Goal: Task Accomplishment & Management: Manage account settings

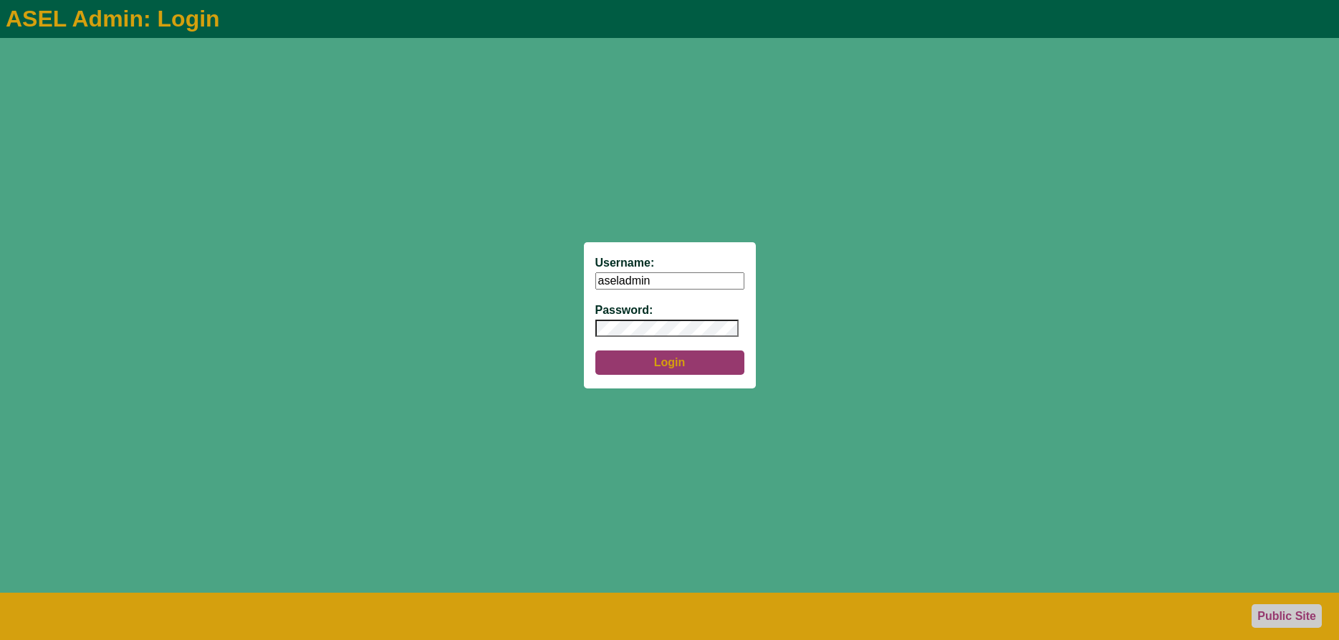
type input "aseladmin"
click at [685, 366] on button "Login" at bounding box center [670, 362] width 149 height 24
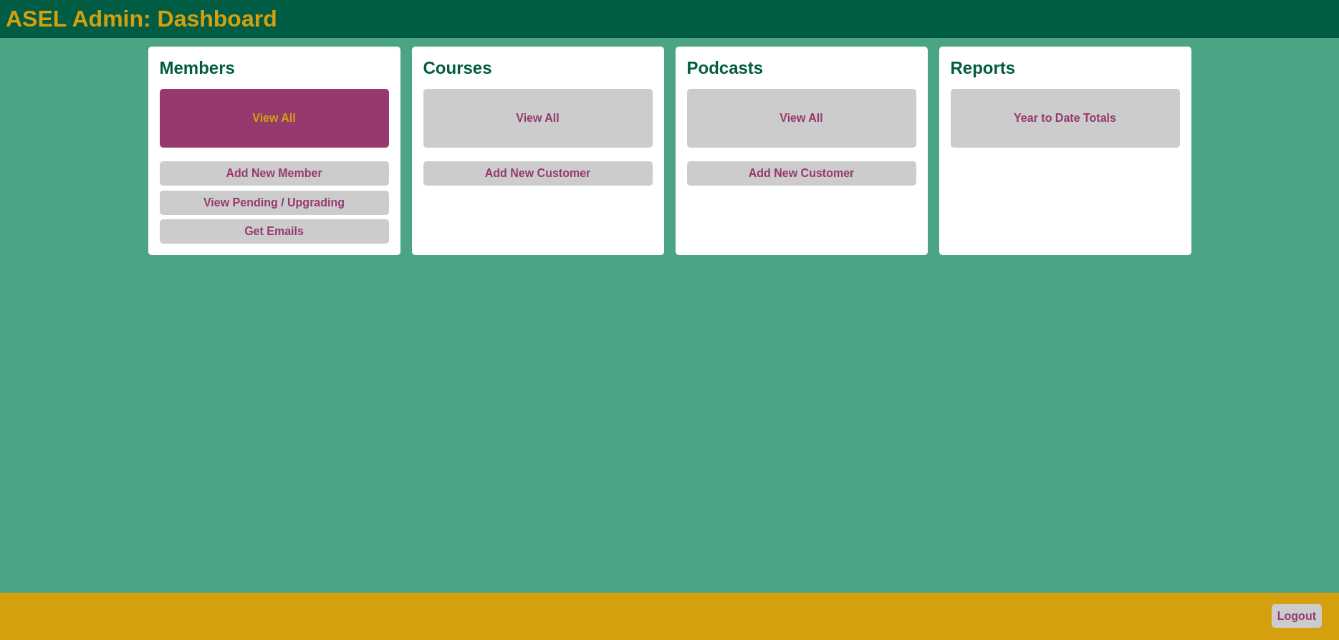
click at [267, 120] on link "View All" at bounding box center [274, 118] width 229 height 59
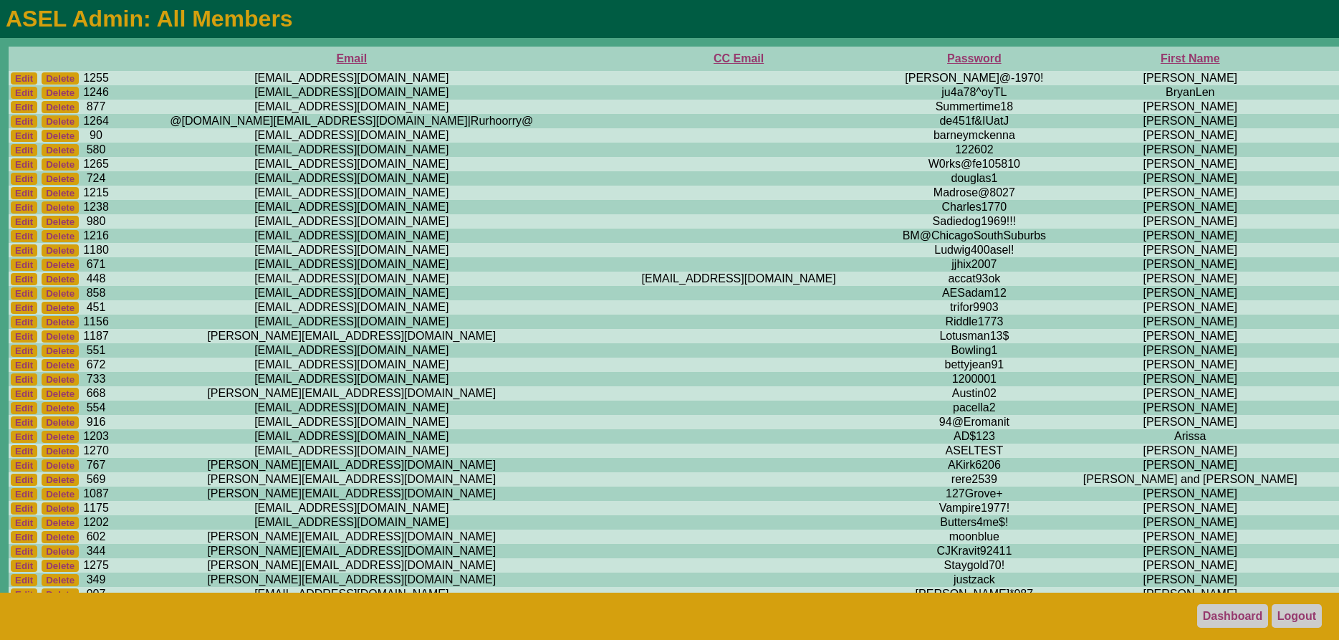
click at [1064, 58] on th "First Name" at bounding box center [1191, 59] width 254 height 24
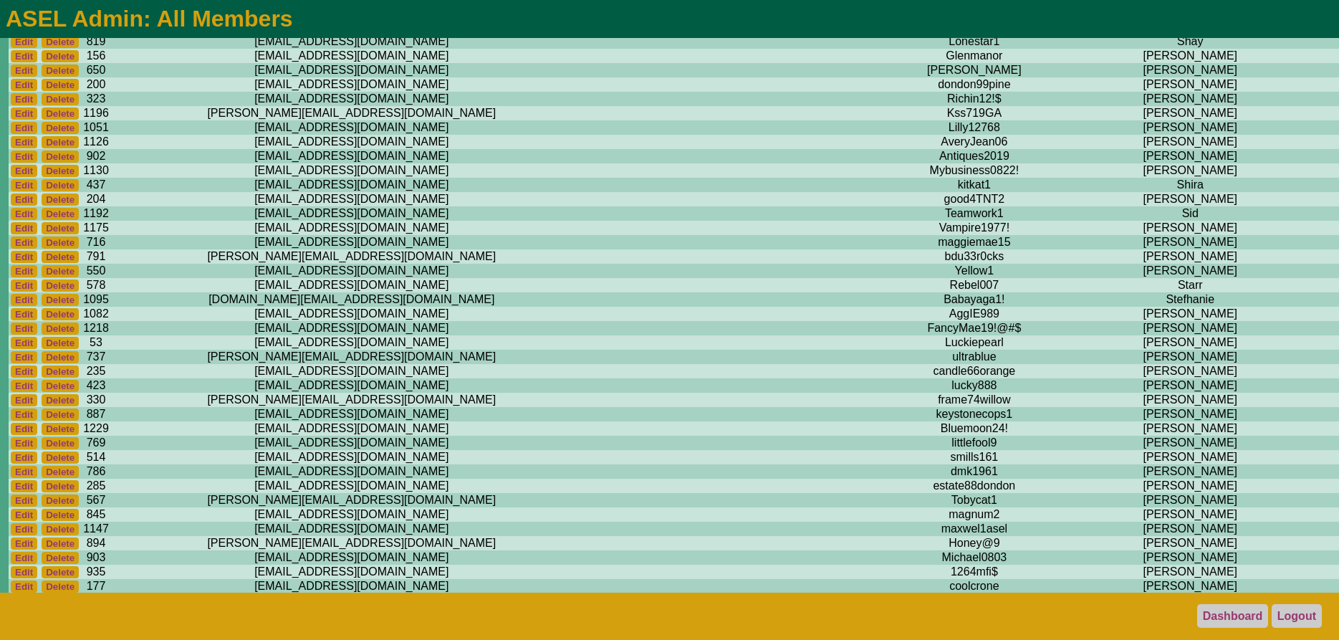
scroll to position [10979, 0]
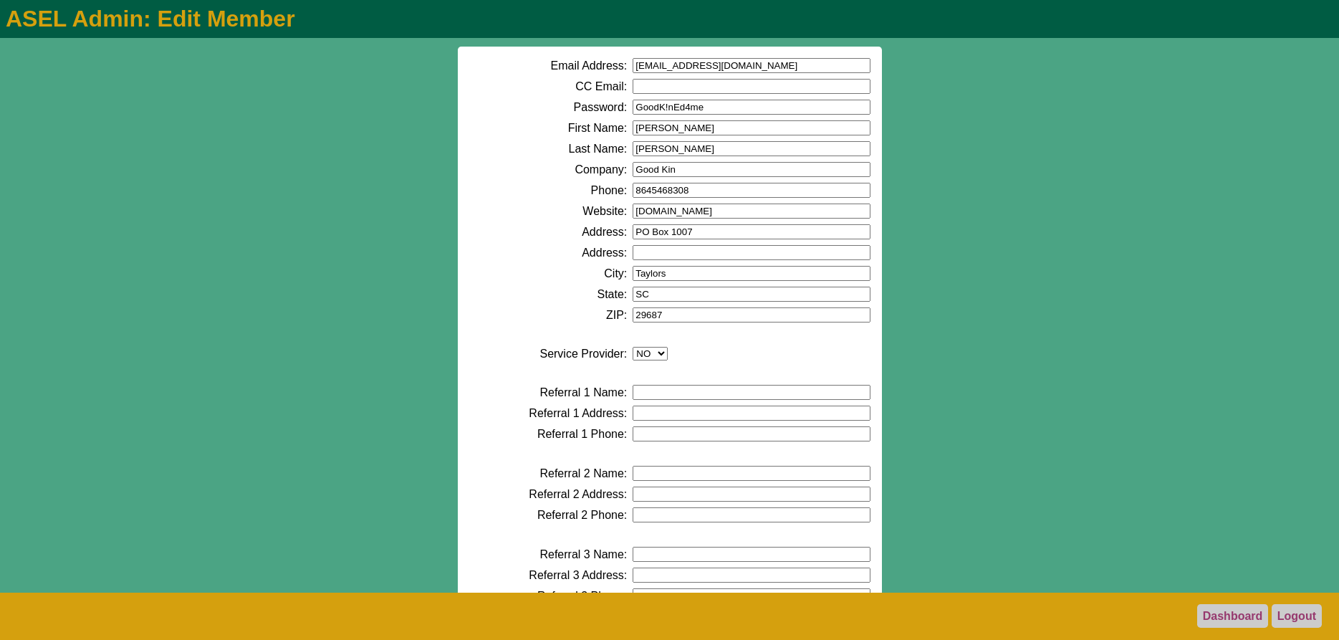
click at [651, 195] on input "8645468308" at bounding box center [751, 190] width 237 height 15
click at [670, 191] on input "864-5468308" at bounding box center [751, 190] width 237 height 15
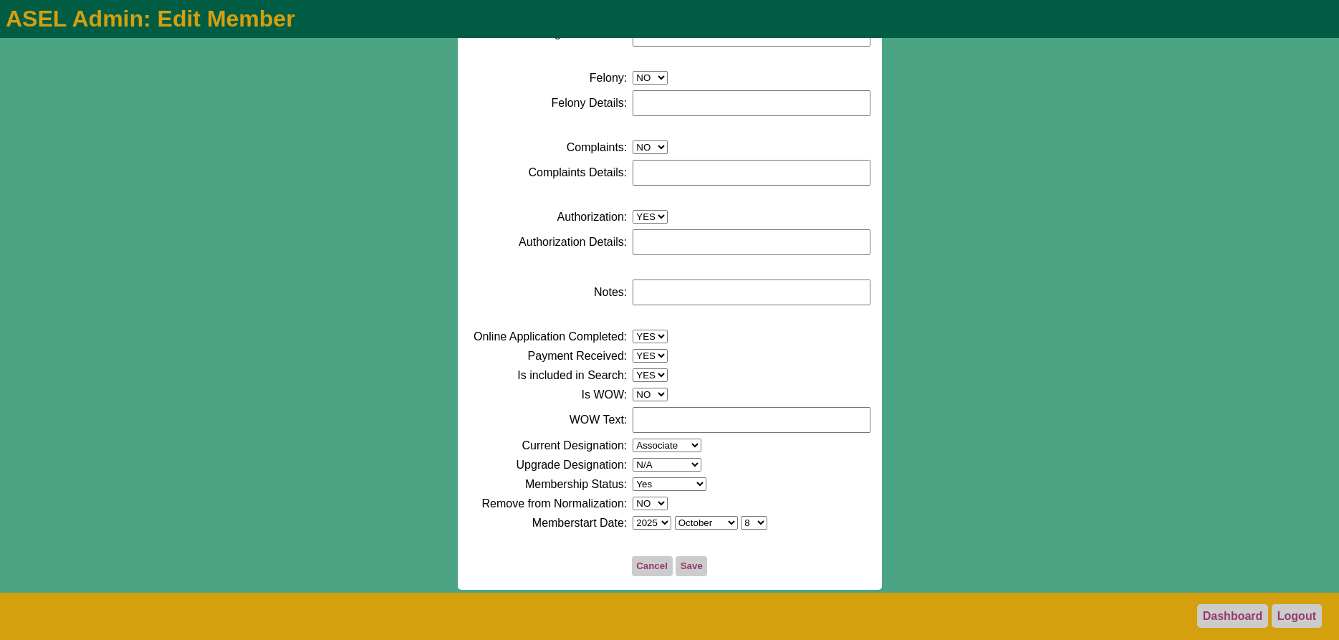
scroll to position [717, 0]
type input "864-546-8308"
click at [691, 565] on button "Save" at bounding box center [692, 566] width 32 height 20
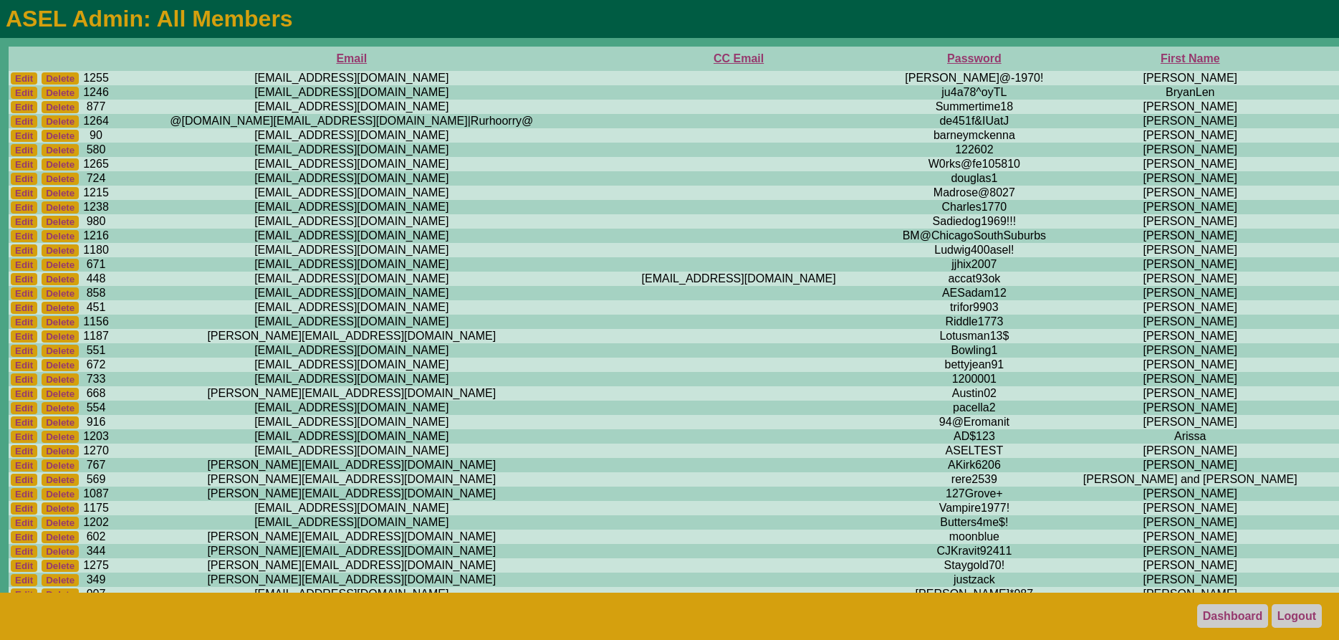
click at [1064, 56] on th "First Name" at bounding box center [1191, 59] width 254 height 24
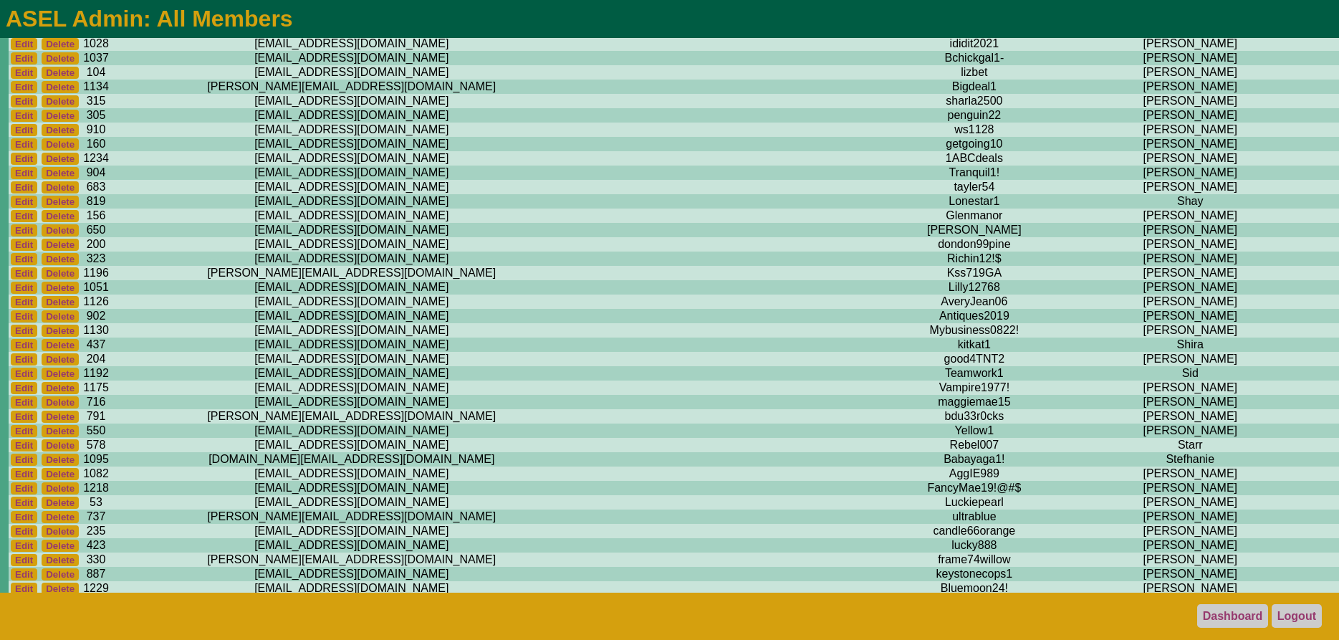
scroll to position [10936, 0]
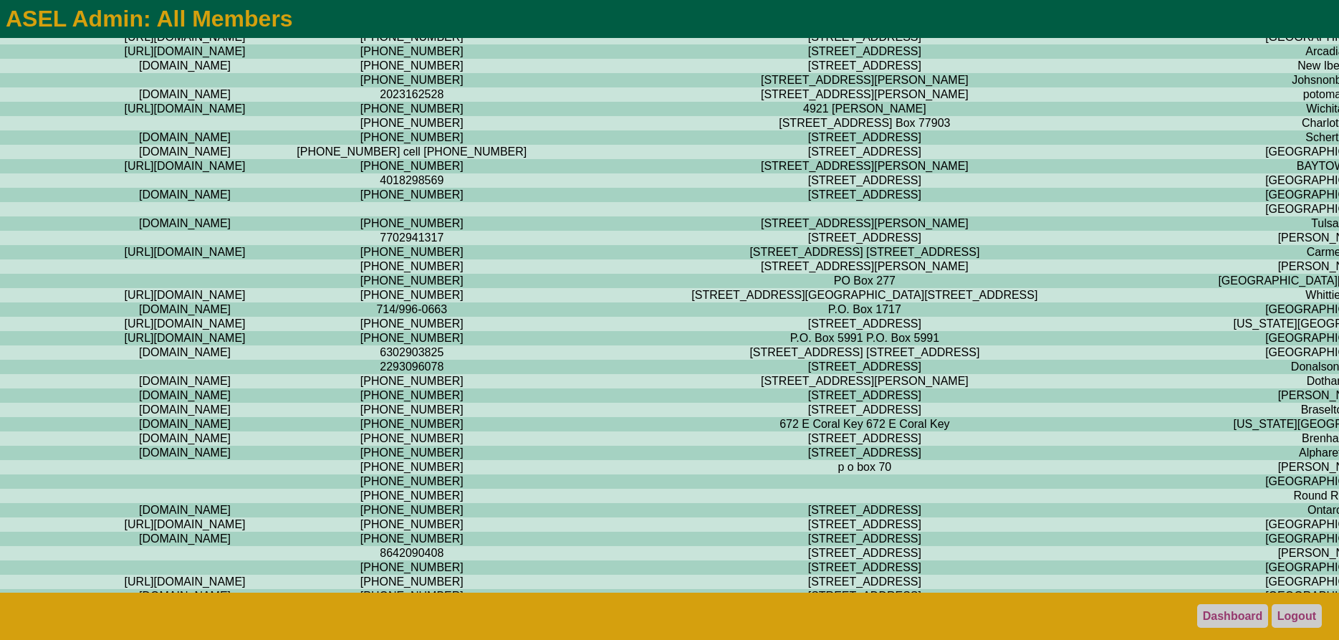
scroll to position [10936, 2181]
